Goal: Task Accomplishment & Management: Use online tool/utility

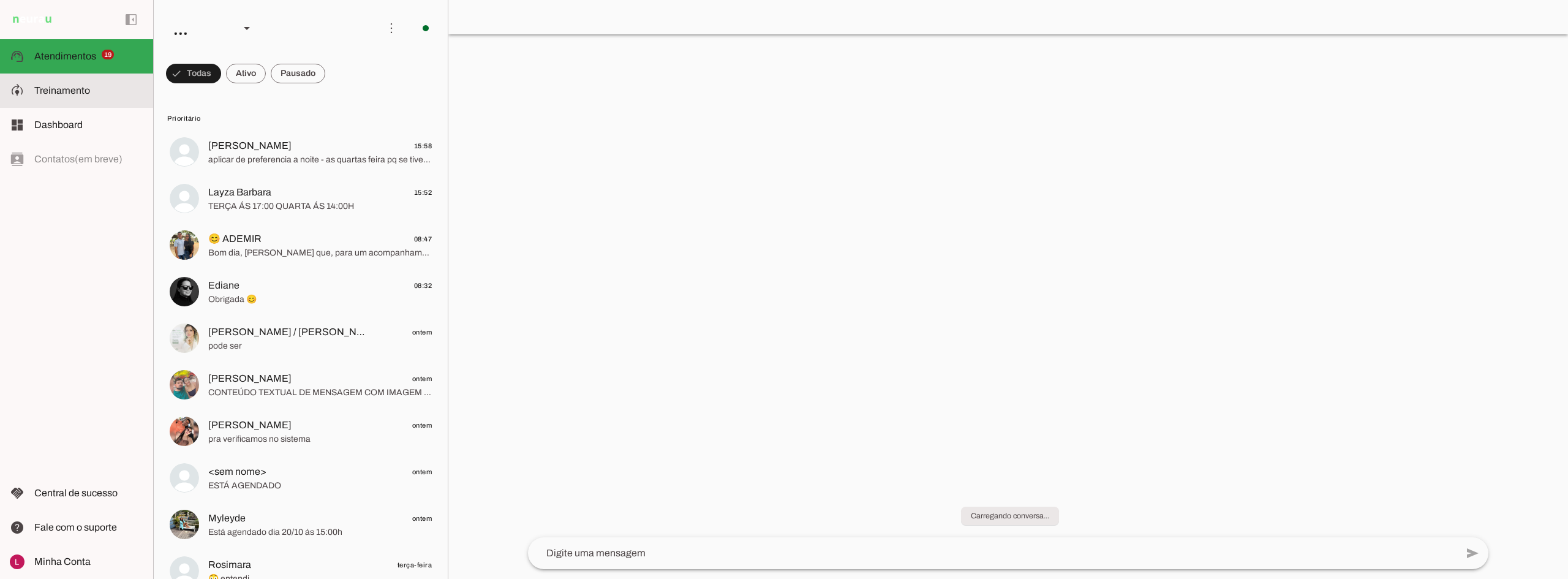
click at [107, 100] on md-item "model_training Treinamento Treinamento" at bounding box center [76, 91] width 153 height 35
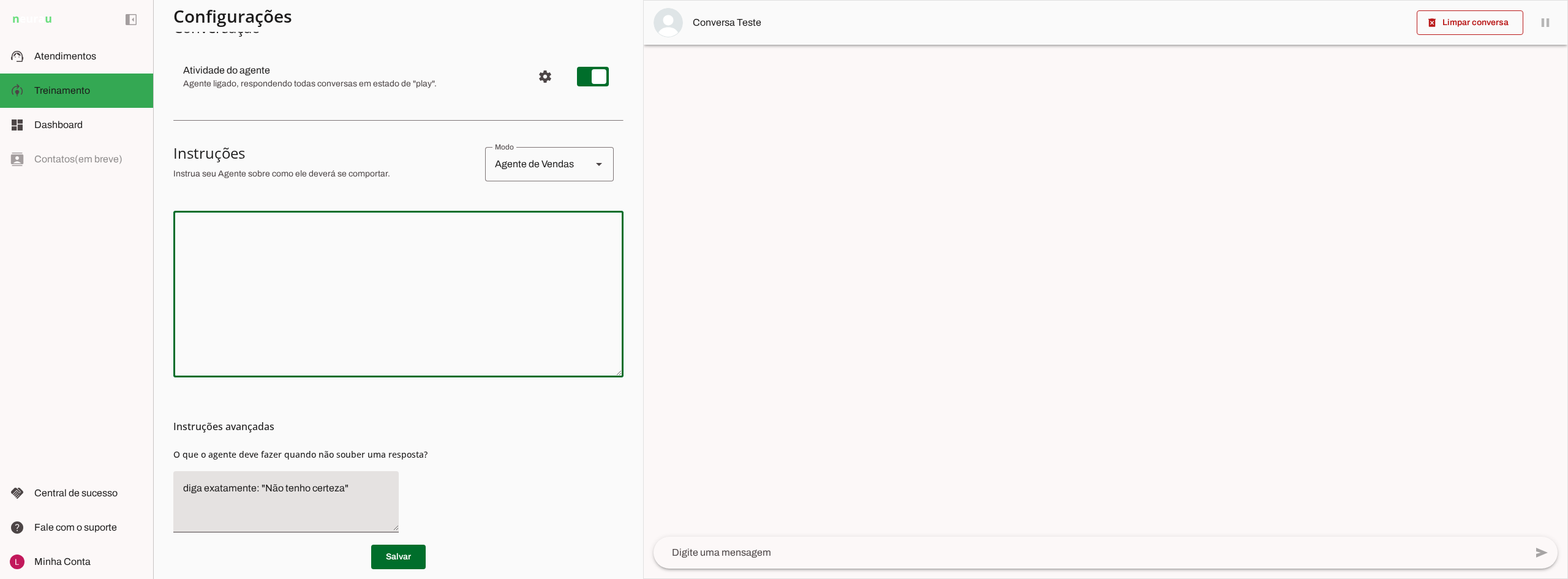
click at [382, 281] on textarea at bounding box center [398, 293] width 450 height 147
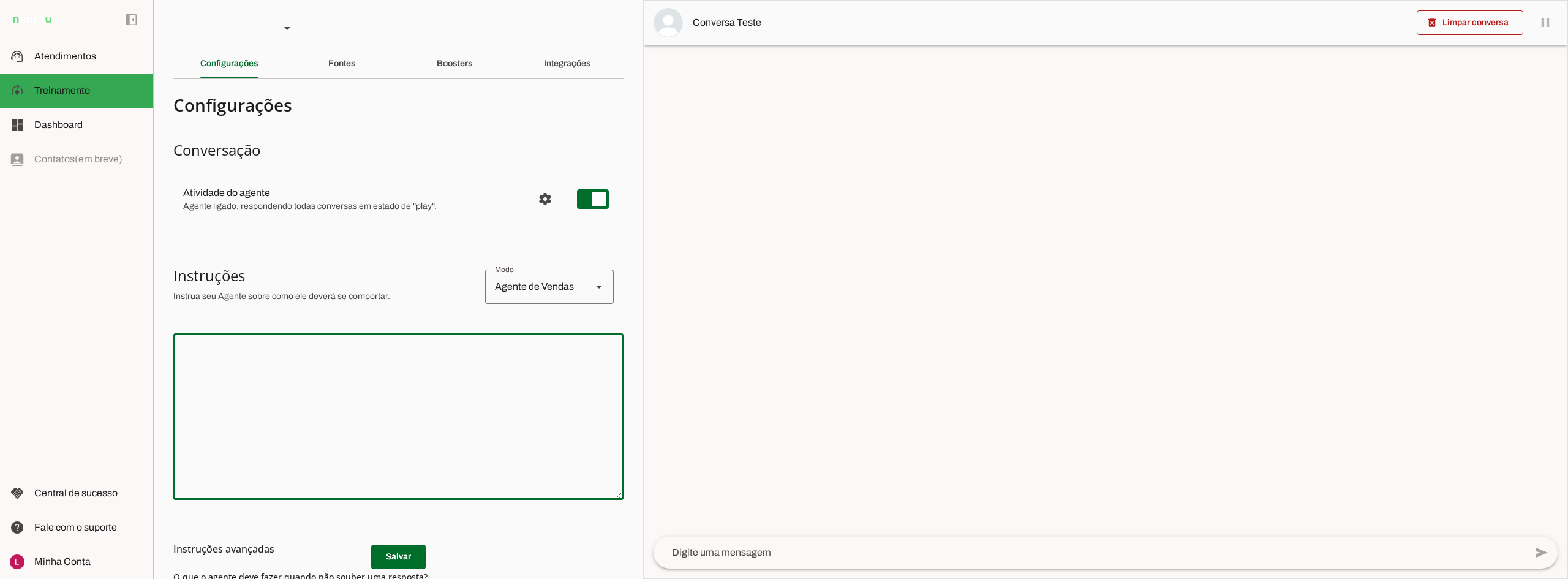
click at [329, 75] on div "Fontes" at bounding box center [342, 63] width 27 height 29
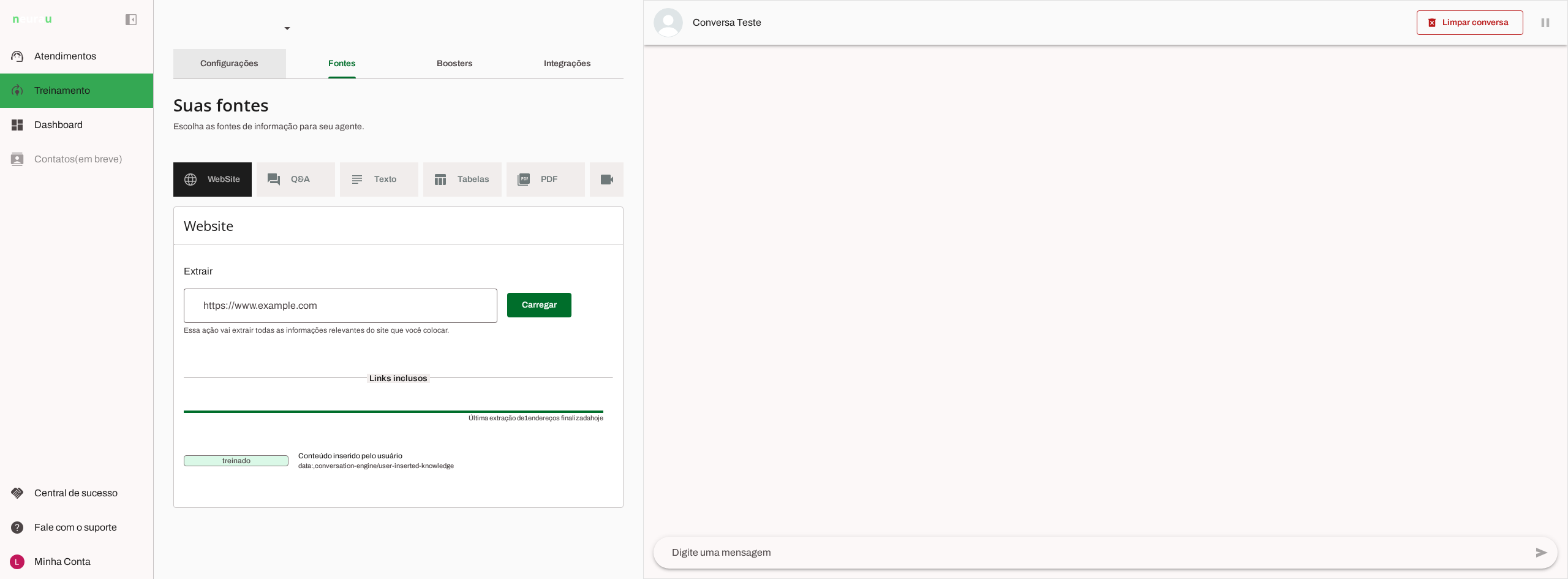
click at [236, 71] on div "Configurações" at bounding box center [229, 63] width 58 height 29
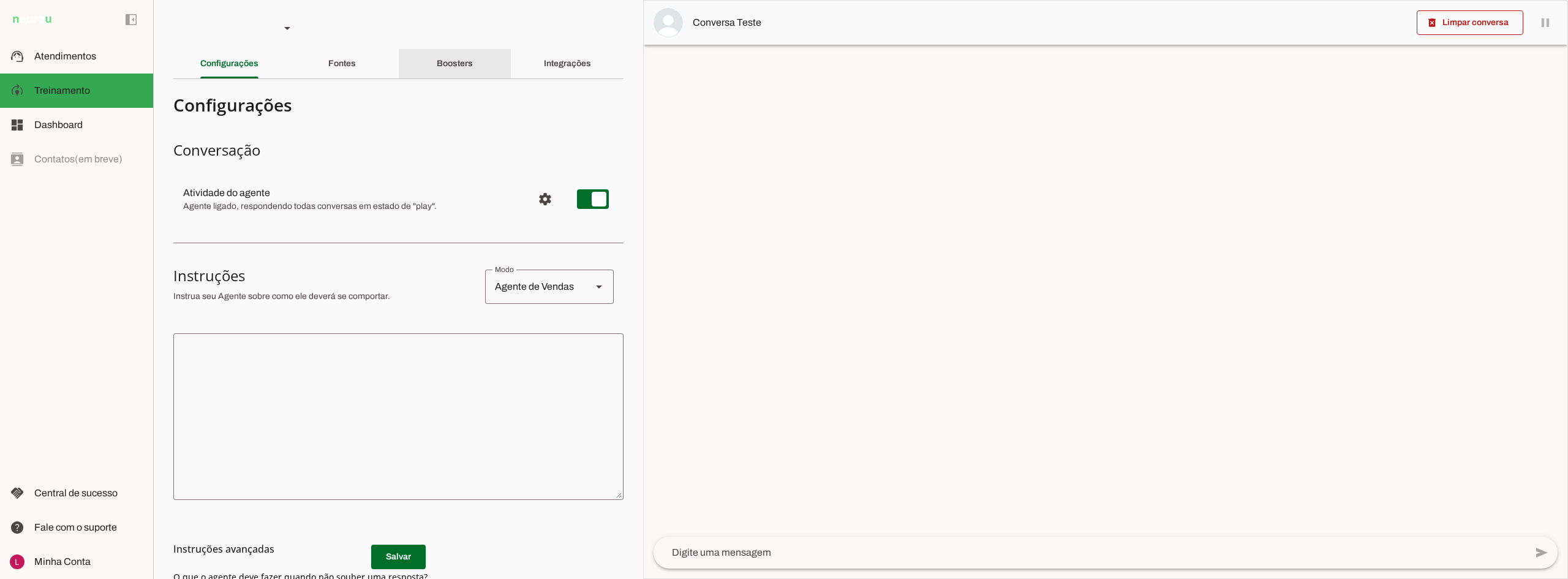
click at [473, 63] on div "Boosters" at bounding box center [455, 63] width 36 height 29
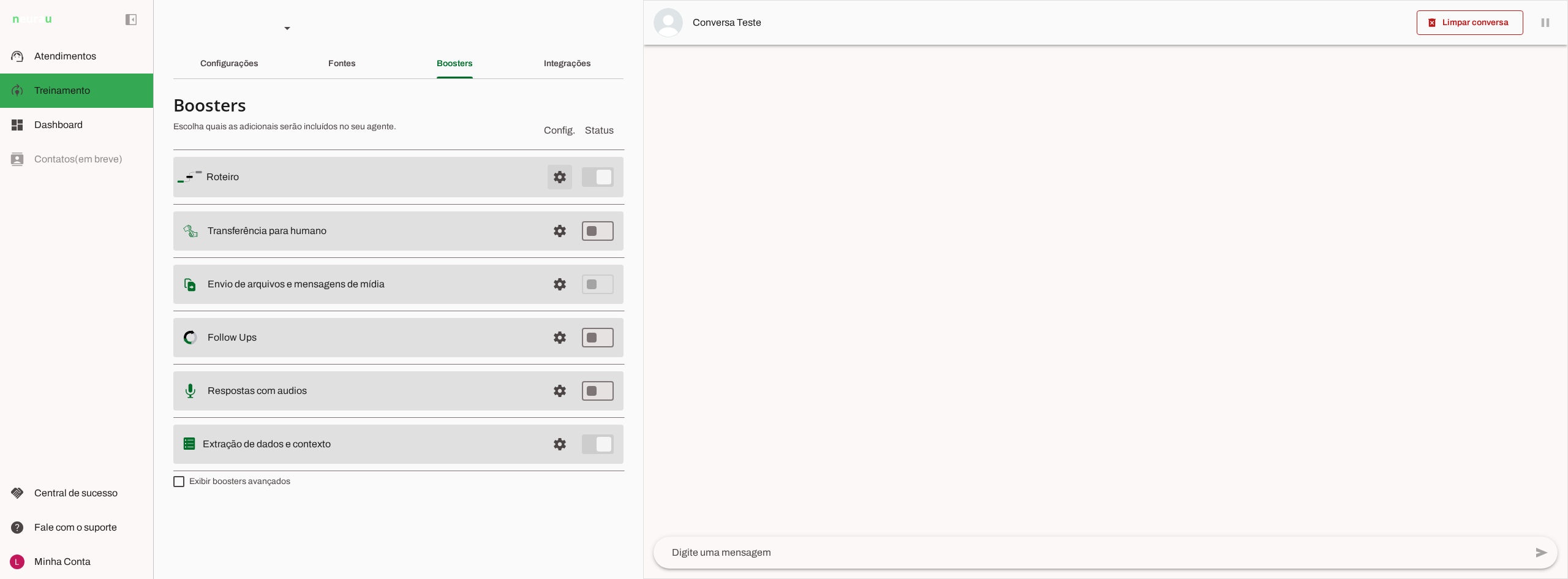
click at [557, 172] on span at bounding box center [559, 177] width 29 height 29
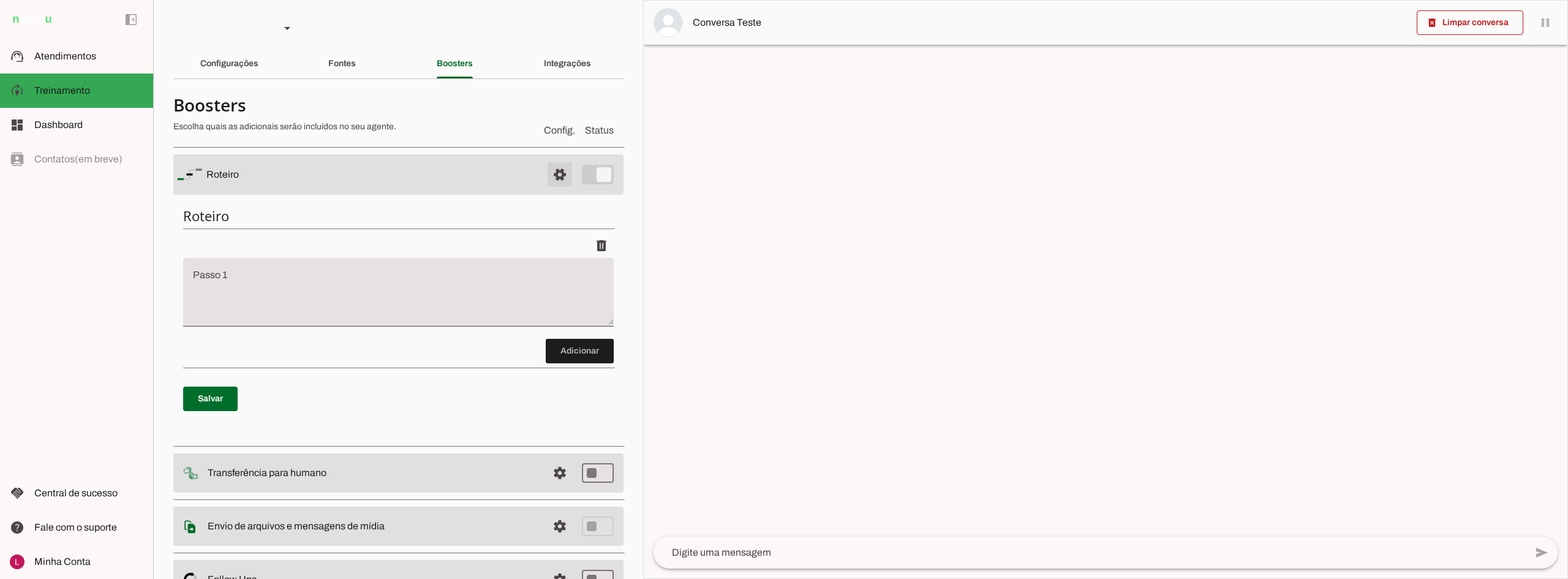
click at [552, 173] on span at bounding box center [559, 174] width 29 height 29
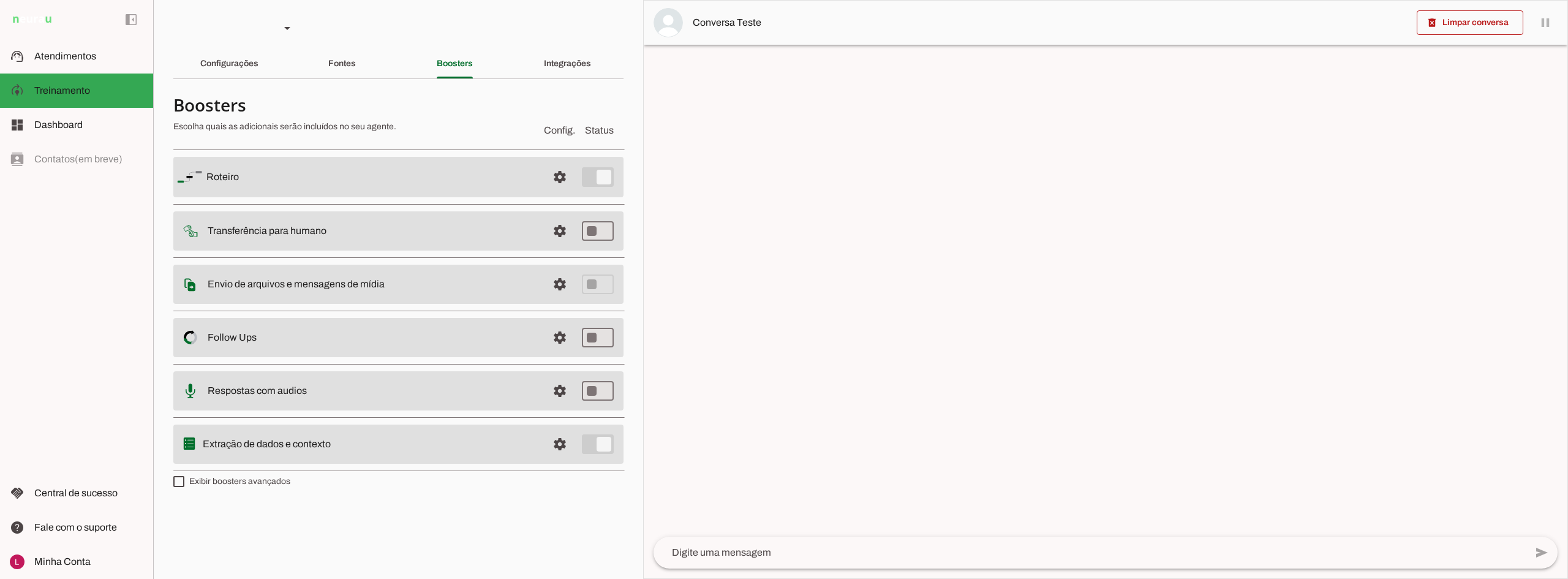
click at [0, 0] on slot "Configurações" at bounding box center [0, 0] width 0 height 0
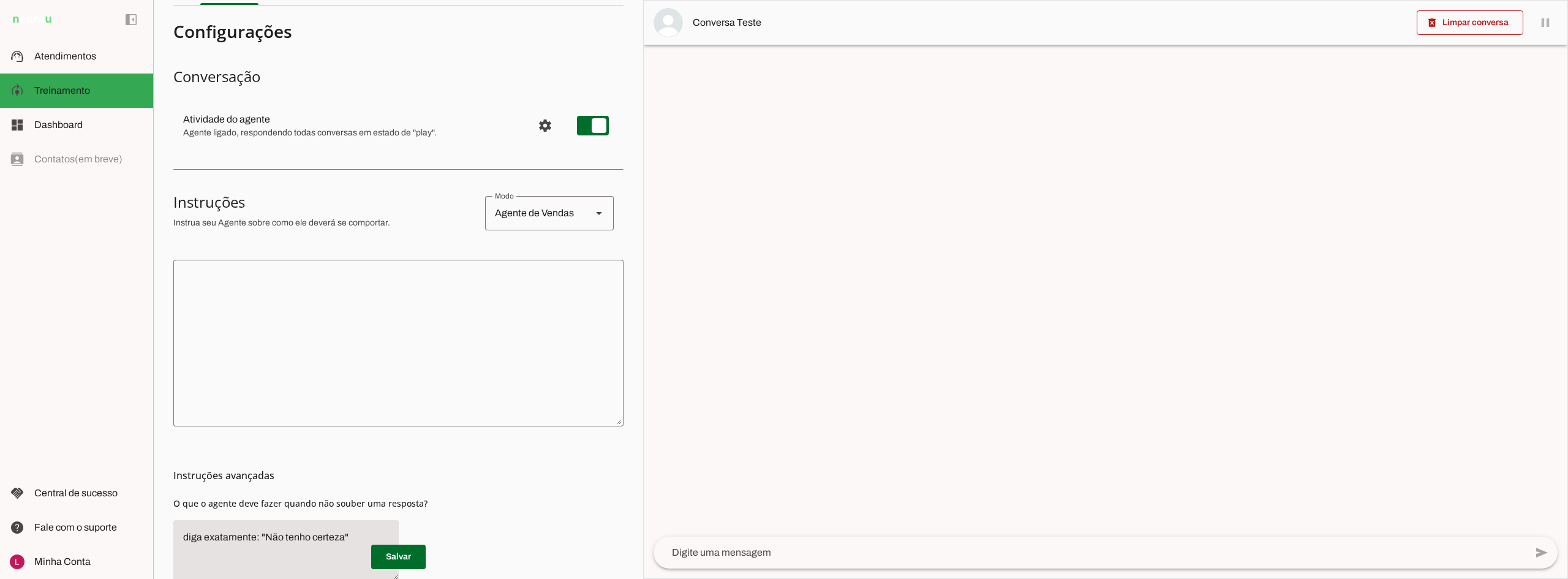
scroll to position [144, 0]
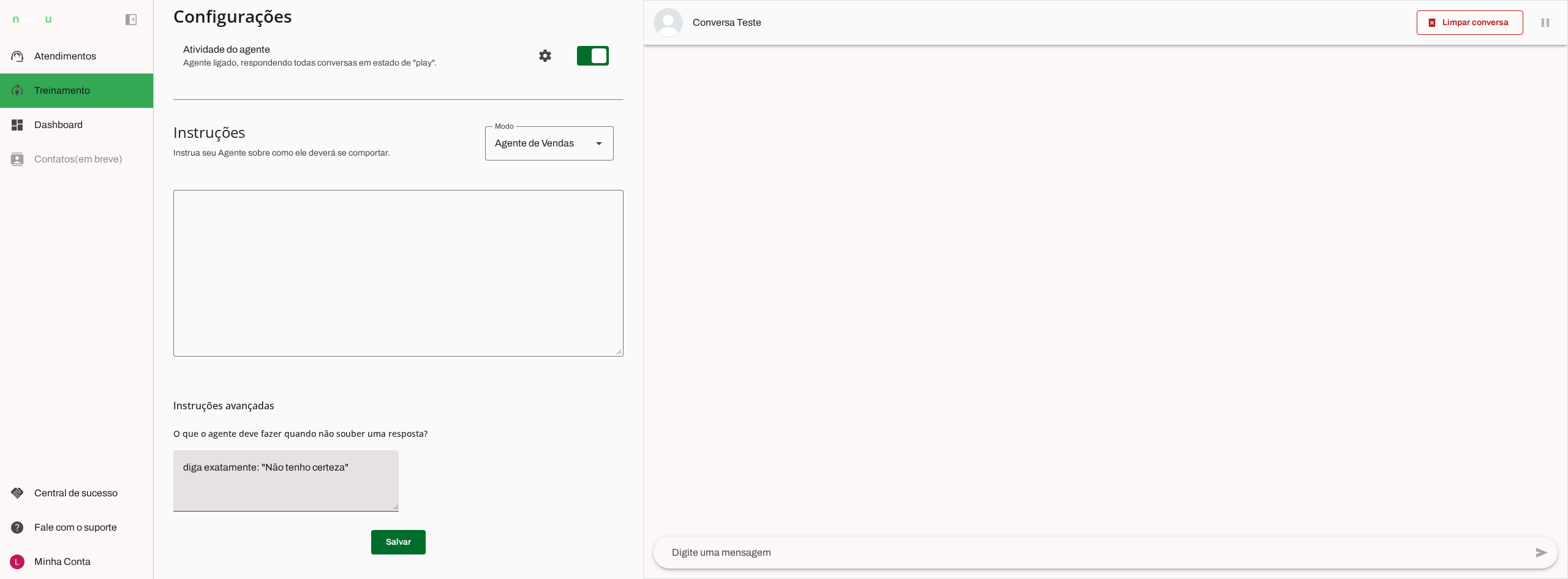
click at [363, 286] on textarea at bounding box center [398, 273] width 450 height 147
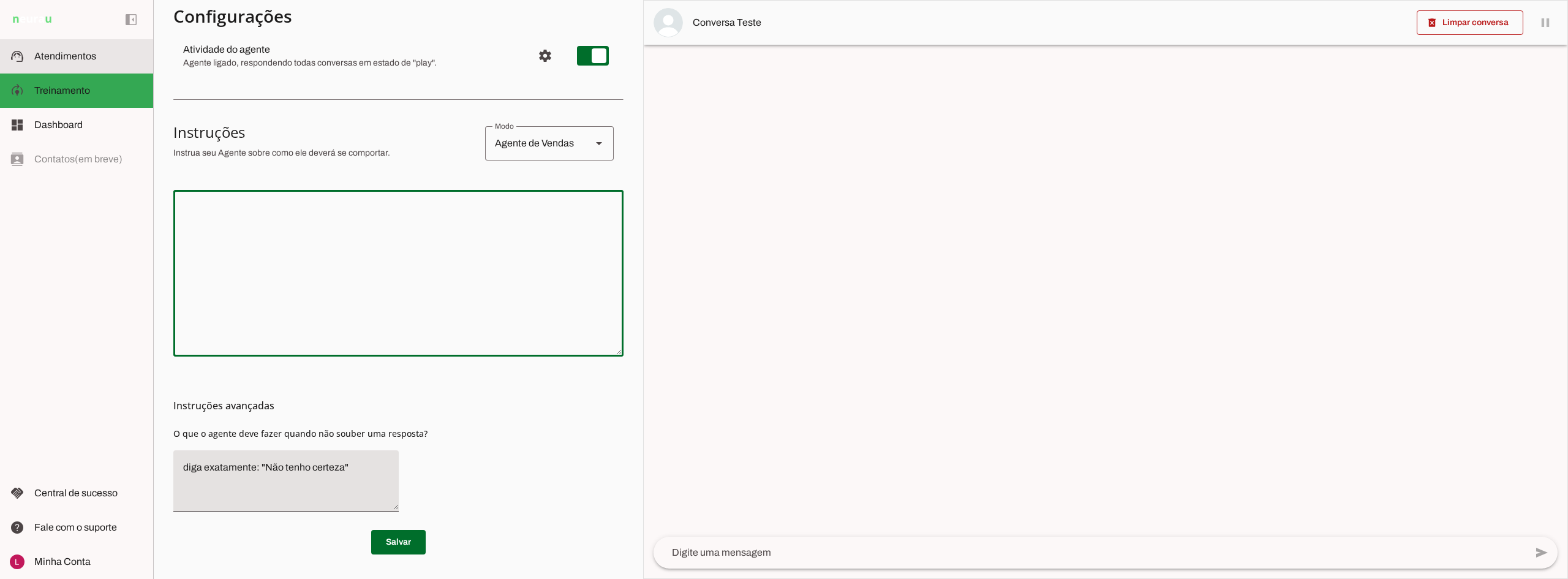
click at [116, 46] on md-item "support_agent Atendimentos Atendimentos" at bounding box center [76, 56] width 153 height 35
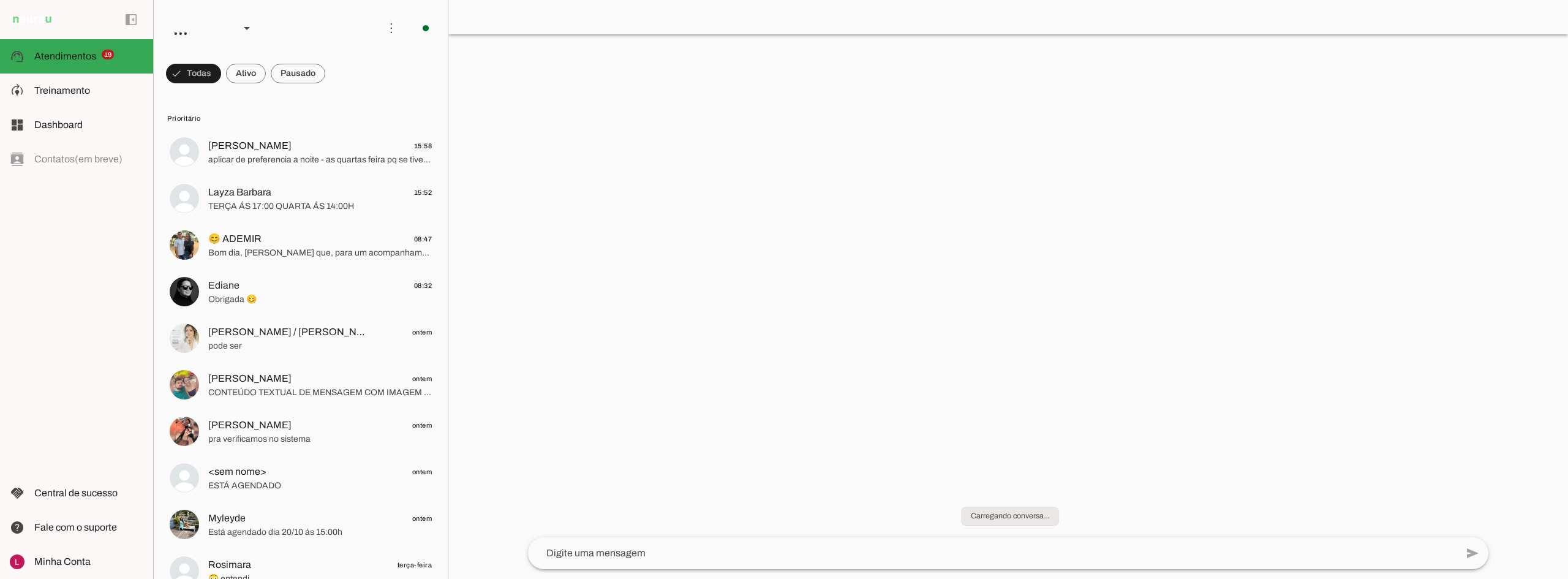
click at [826, 284] on div at bounding box center [1008, 290] width 1119 height 579
click at [0, 0] on span "Treinamento" at bounding box center [0, 0] width 0 height 0
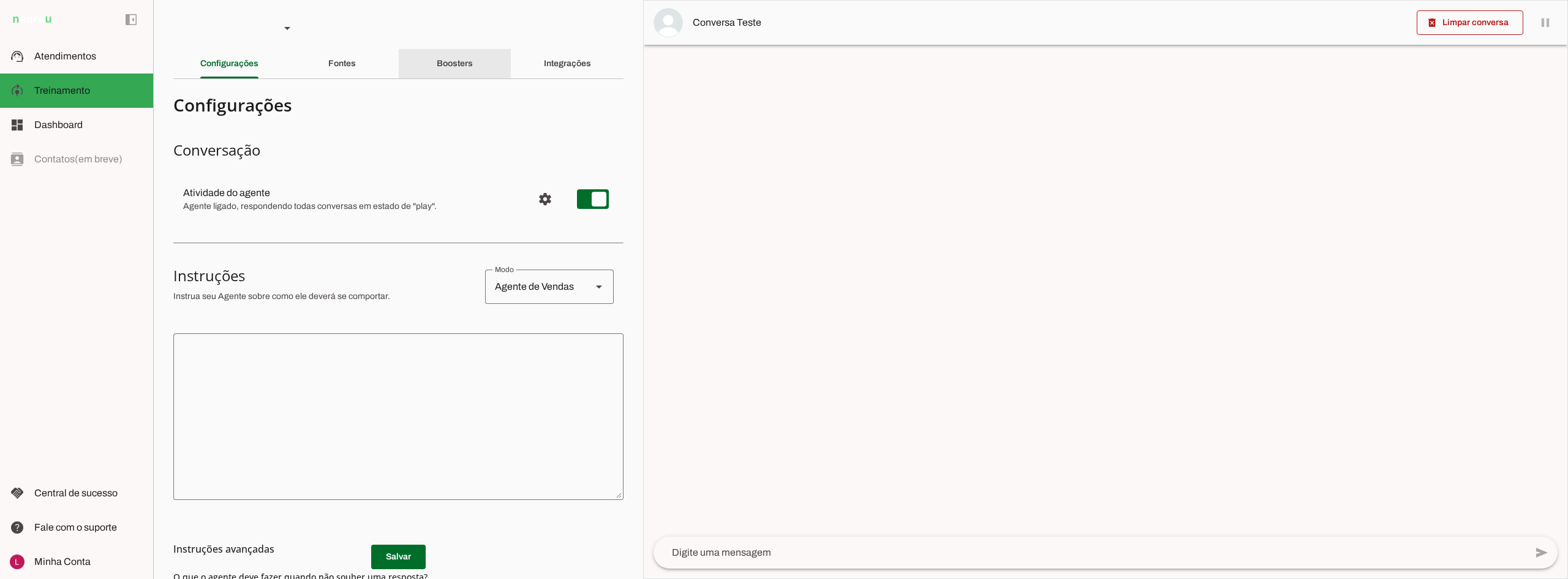
click at [544, 53] on div "Integrações" at bounding box center [567, 63] width 47 height 29
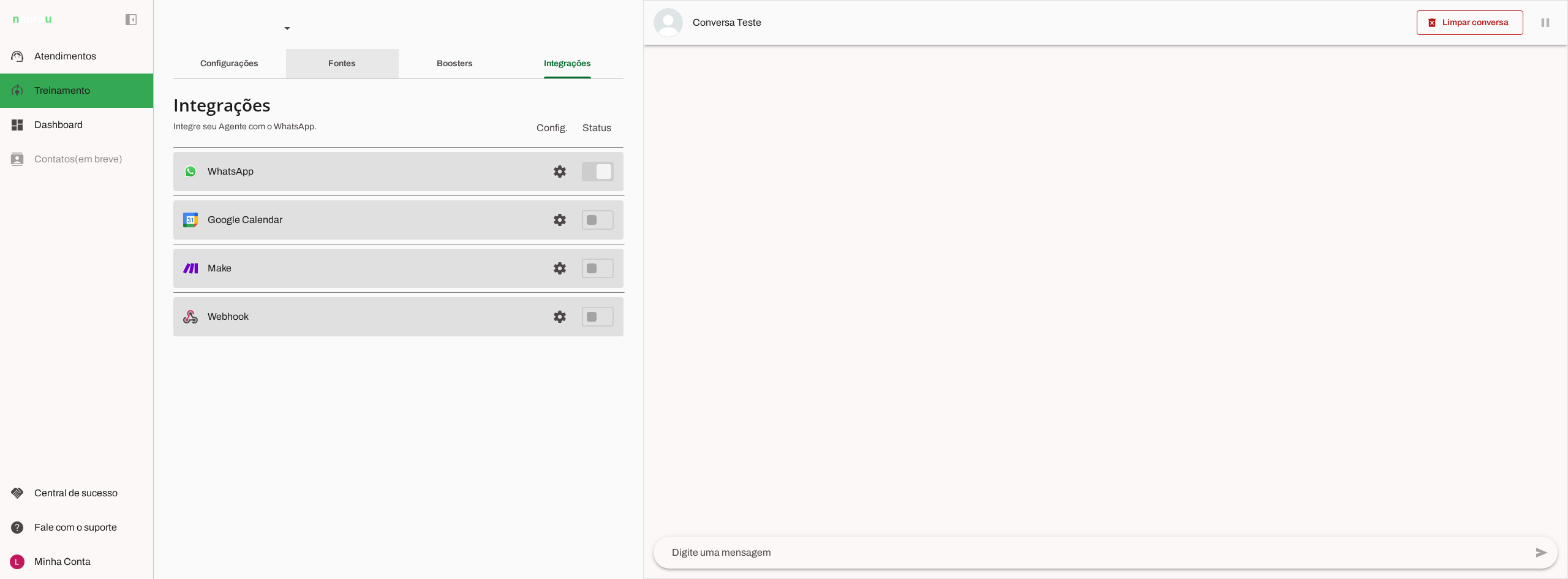
click at [343, 75] on div "Fontes" at bounding box center [342, 63] width 27 height 29
